Goal: Information Seeking & Learning: Learn about a topic

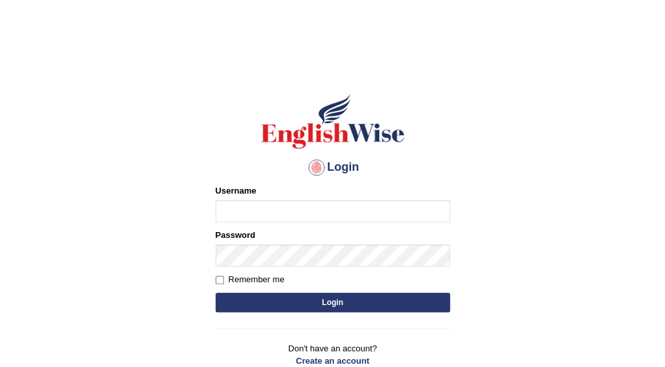
click at [246, 209] on input "Username" at bounding box center [333, 211] width 235 height 22
type input "mardssen"
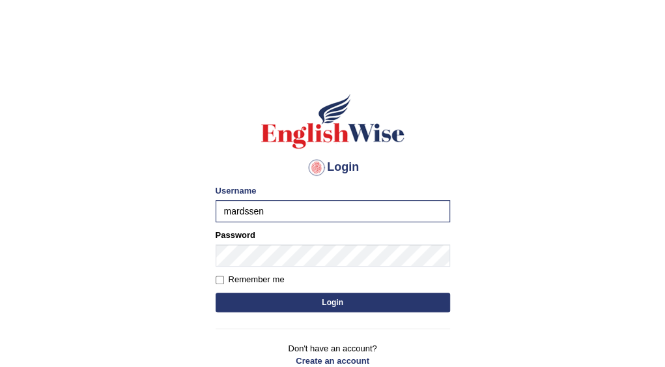
click at [352, 300] on button "Login" at bounding box center [333, 303] width 235 height 20
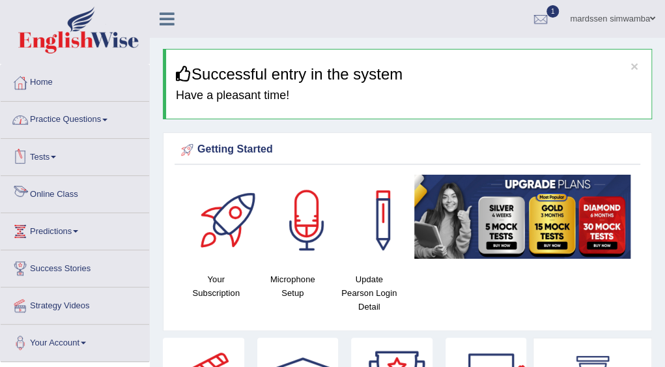
click at [74, 190] on link "Online Class" at bounding box center [75, 192] width 149 height 33
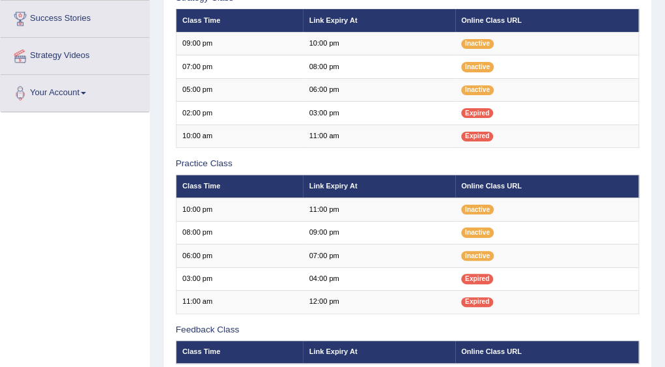
scroll to position [249, 0]
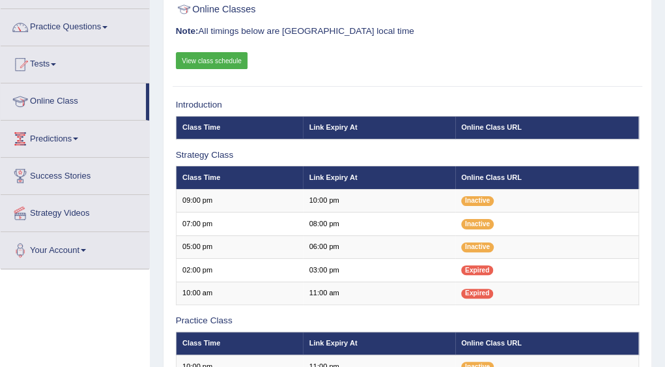
scroll to position [66, 0]
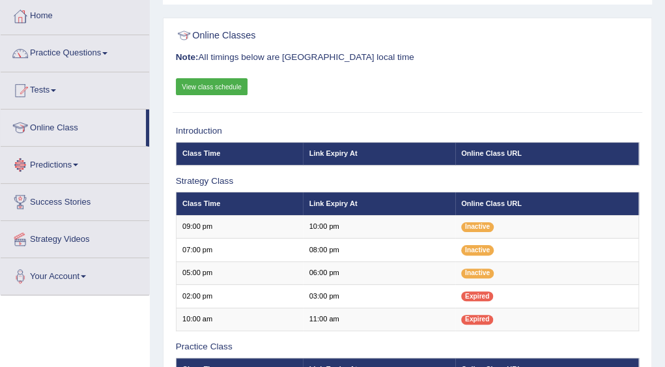
click at [201, 91] on link "View class schedule" at bounding box center [212, 86] width 72 height 17
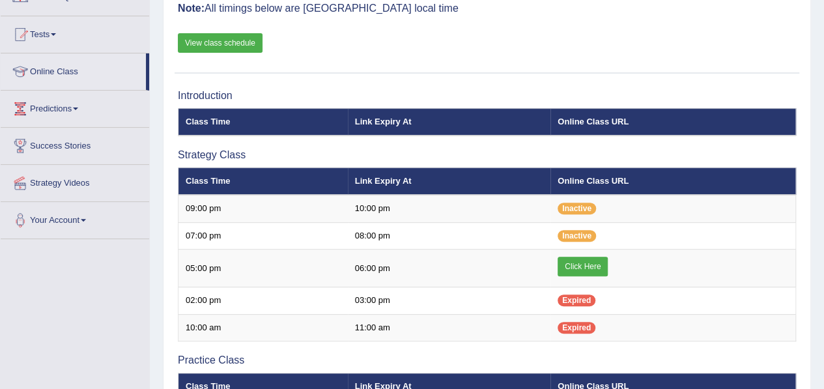
scroll to position [119, 0]
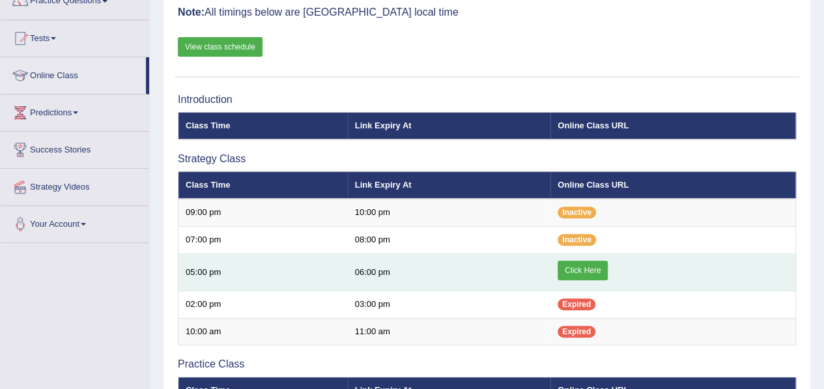
click at [570, 266] on link "Click Here" at bounding box center [583, 271] width 50 height 20
